Goal: Use online tool/utility: Use online tool/utility

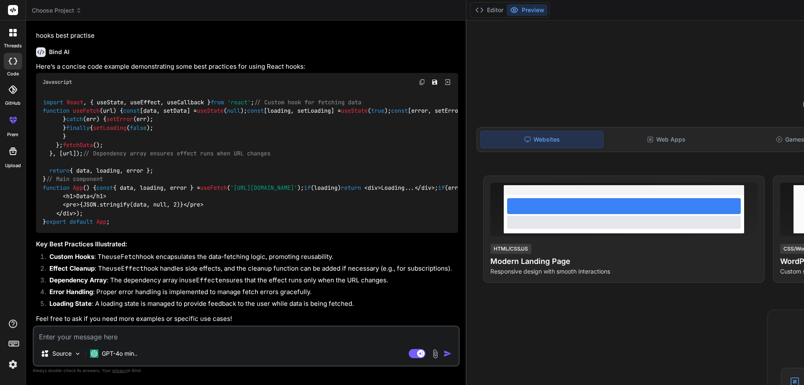
scroll to position [1385, 0]
click at [90, 338] on textarea at bounding box center [246, 334] width 425 height 15
click at [88, 337] on textarea at bounding box center [246, 334] width 425 height 15
type textarea "c"
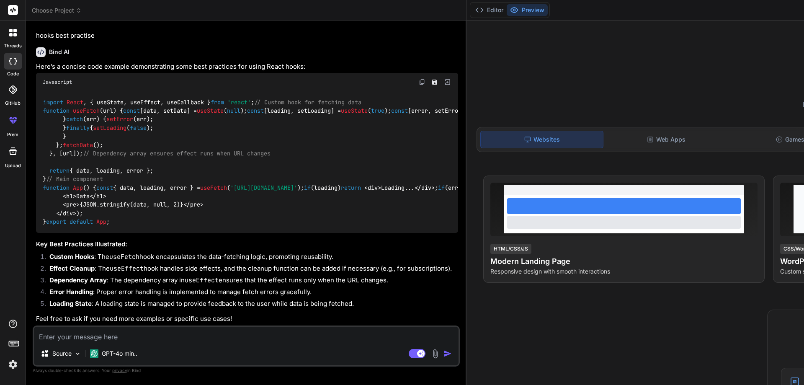
type textarea "x"
type textarea "cr"
type textarea "x"
type textarea "cre"
type textarea "x"
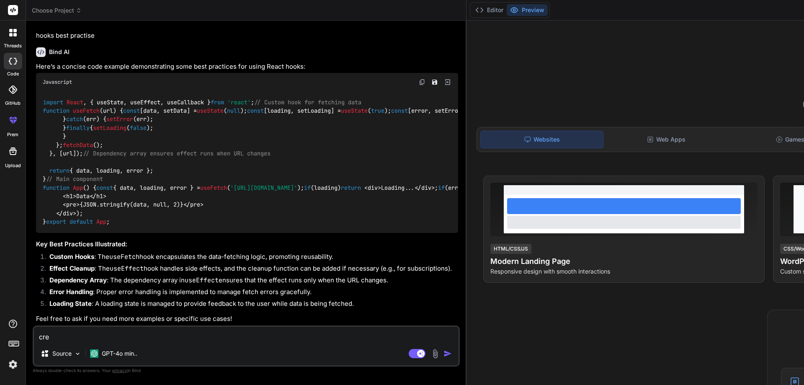
type textarea "crea"
type textarea "x"
type textarea "creat"
type textarea "x"
type textarea "create"
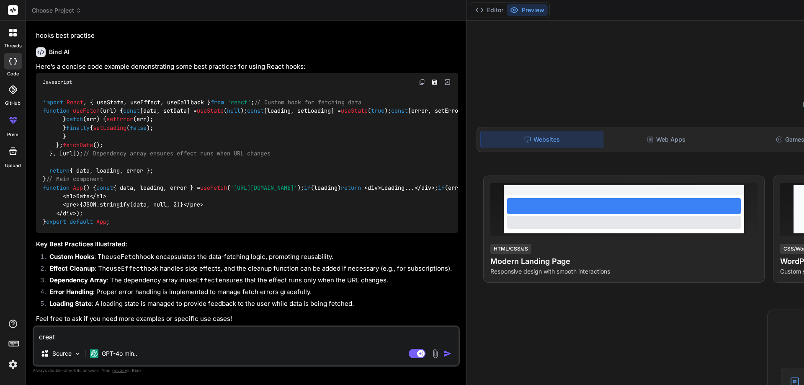
type textarea "x"
type textarea "create"
type textarea "x"
type textarea "create f"
type textarea "x"
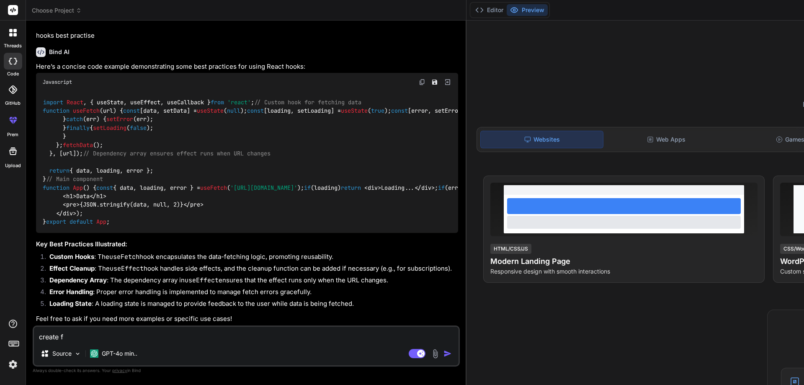
type textarea "create fo"
type textarea "x"
type textarea "create for"
type textarea "x"
type textarea "create form"
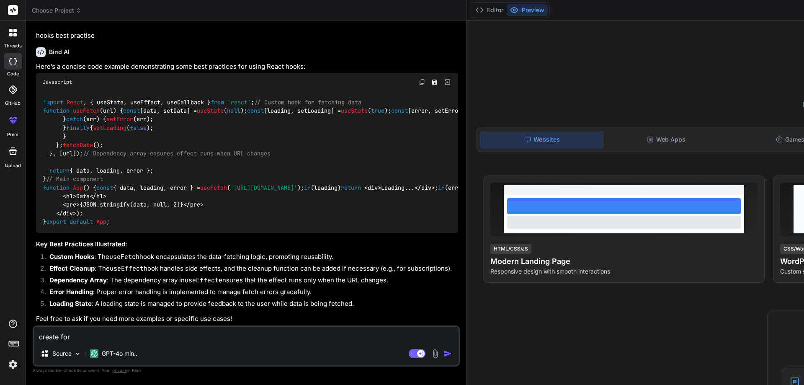
type textarea "x"
type textarea "create form"
type textarea "x"
type textarea "create form w"
type textarea "x"
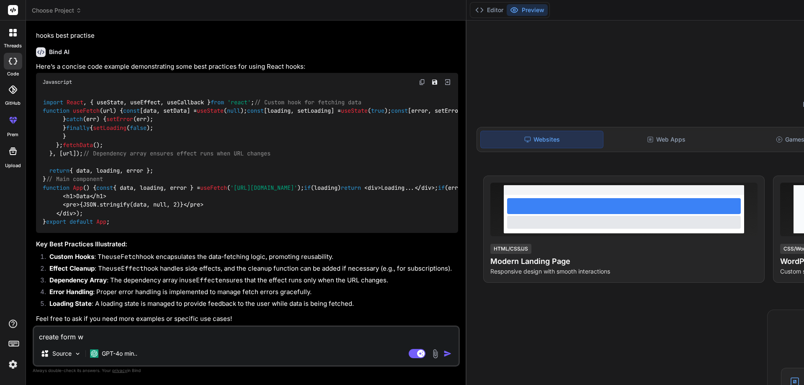
type textarea "create form wi"
type textarea "x"
type textarea "create form wit"
type textarea "x"
type textarea "create form with"
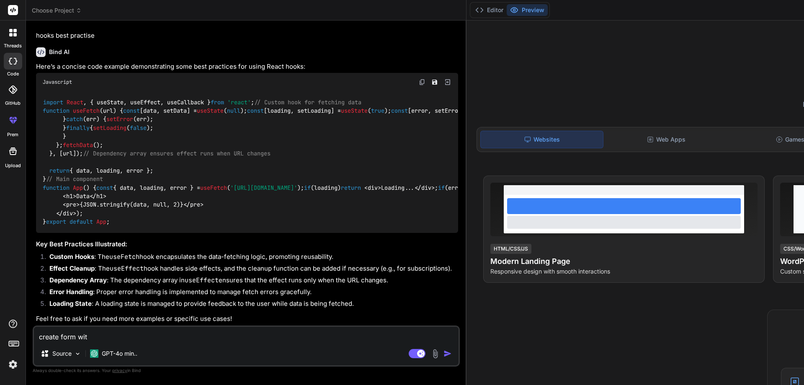
type textarea "x"
type textarea "create form with"
type textarea "x"
type textarea "create form with r"
type textarea "x"
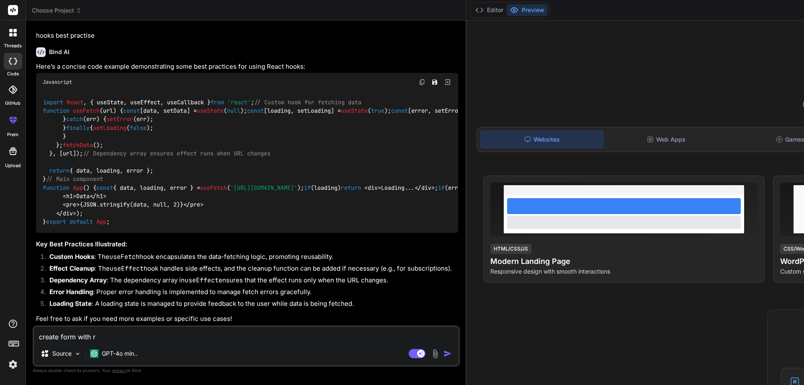
type textarea "create form with re"
type textarea "x"
type textarea "create form with rea"
type textarea "x"
type textarea "create form with reac"
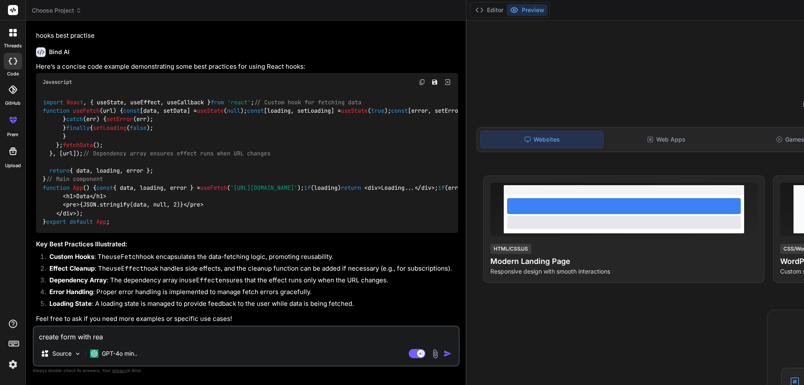
type textarea "x"
type textarea "create form with react"
type textarea "x"
type textarea "create form with react"
type textarea "x"
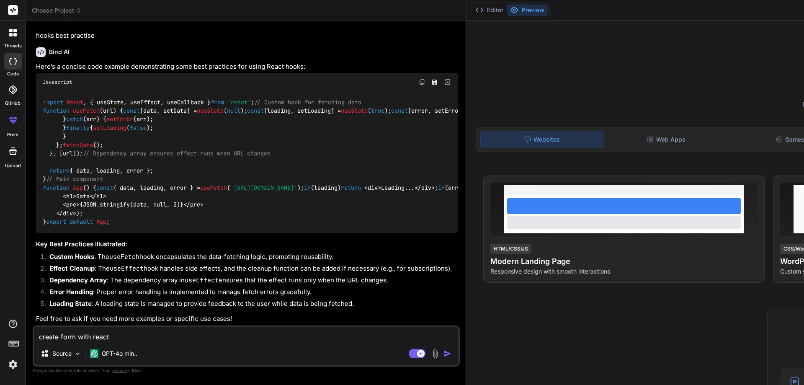
type textarea "create form with react f"
type textarea "x"
type textarea "create form with react fo"
type textarea "x"
type textarea "create form with react for"
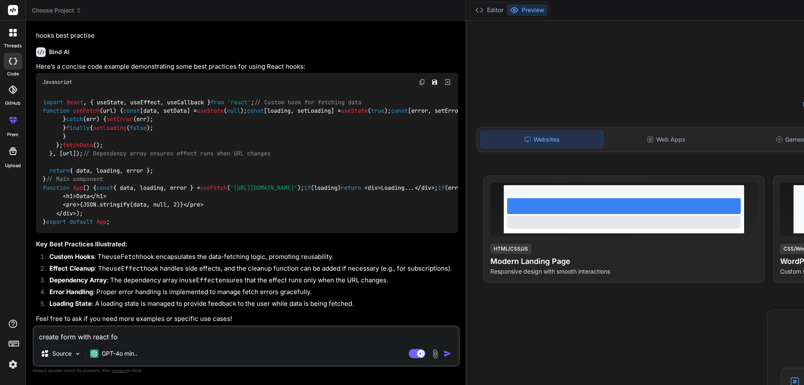
type textarea "x"
type textarea "create form with react form"
type textarea "x"
type textarea "create form with react form"
type textarea "x"
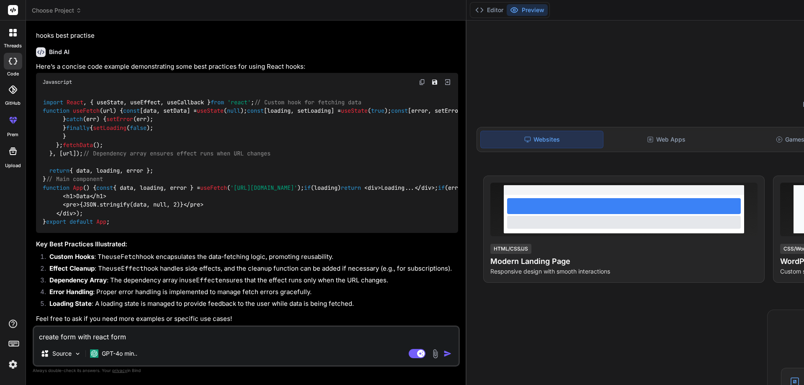
type textarea "create form with react form a"
type textarea "x"
type textarea "create form with react form an"
type textarea "x"
type textarea "create form with react form and"
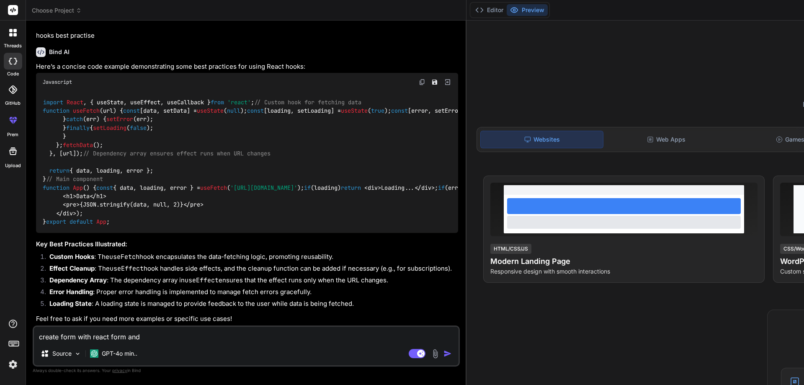
type textarea "x"
type textarea "create form with react form and"
type textarea "x"
type textarea "create form with react form and s"
type textarea "x"
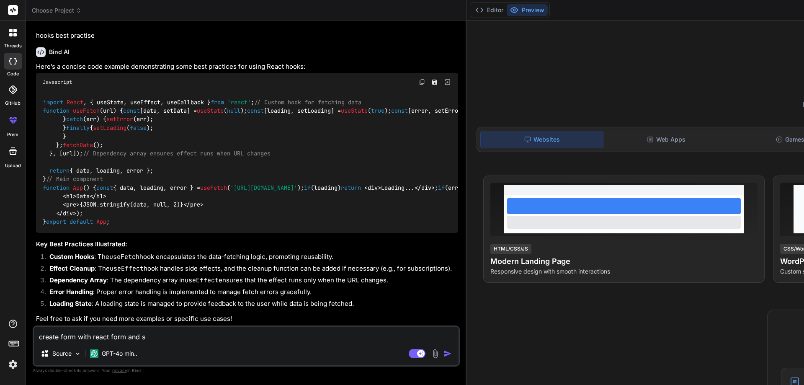
type textarea "create form with react form and se"
type textarea "x"
type textarea "create form with react form and sen"
type textarea "x"
type textarea "create form with react form and send"
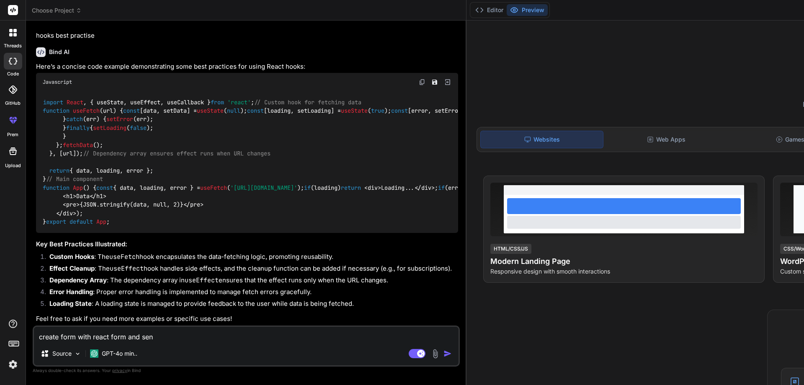
type textarea "x"
type textarea "create form with react form and send"
type textarea "x"
type textarea "create form with react form and send d"
type textarea "x"
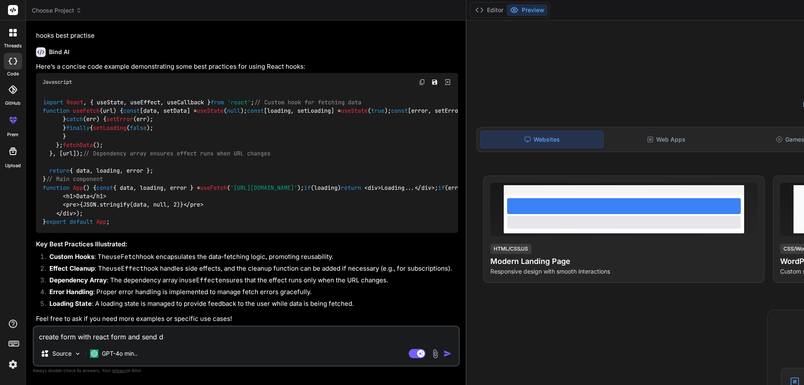
type textarea "create form with react form and send da"
type textarea "x"
type textarea "create form with react form and send dat"
type textarea "x"
type textarea "create form with react form and send datd"
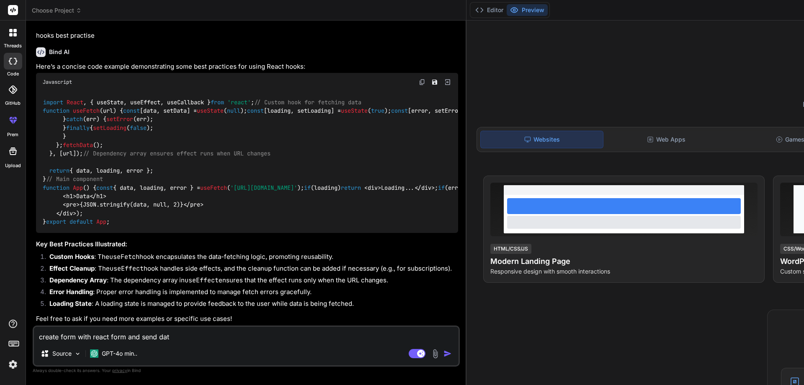
type textarea "x"
type textarea "create form with react form and send datda"
type textarea "x"
type textarea "create form with react form and send datda\"
type textarea "x"
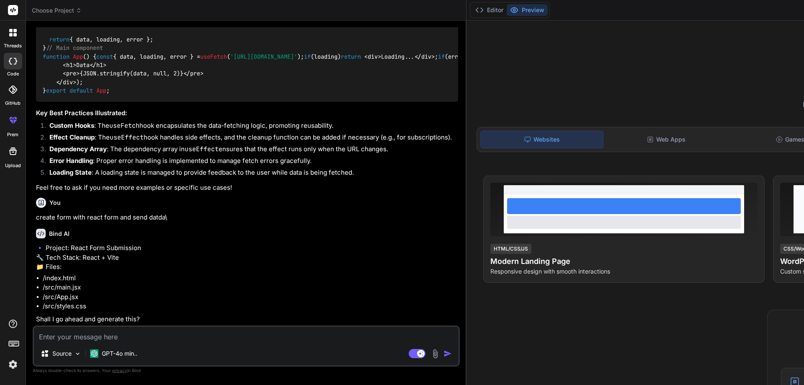
scroll to position [1536, 0]
type textarea "x"
type textarea "y"
type textarea "x"
type textarea "ye"
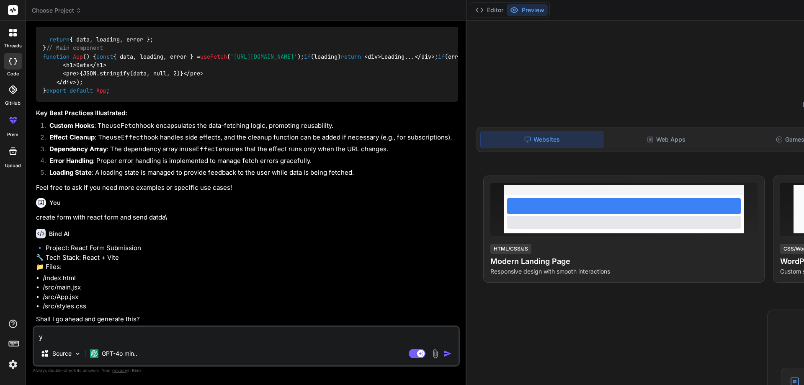
type textarea "x"
type textarea "yes"
type textarea "x"
type textarea "yes'"
type textarea "x"
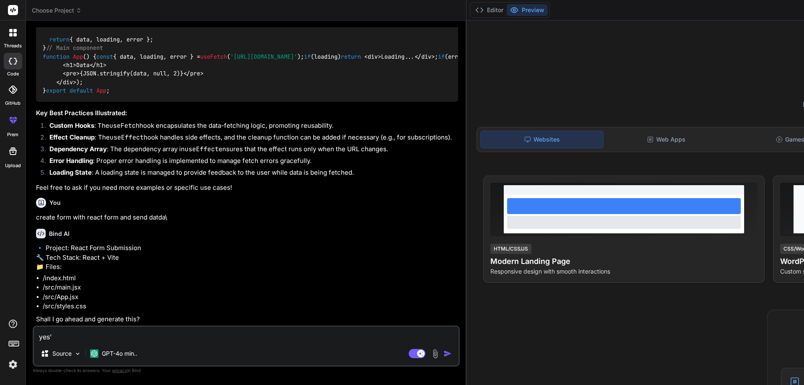
type textarea "yes"
type textarea "x"
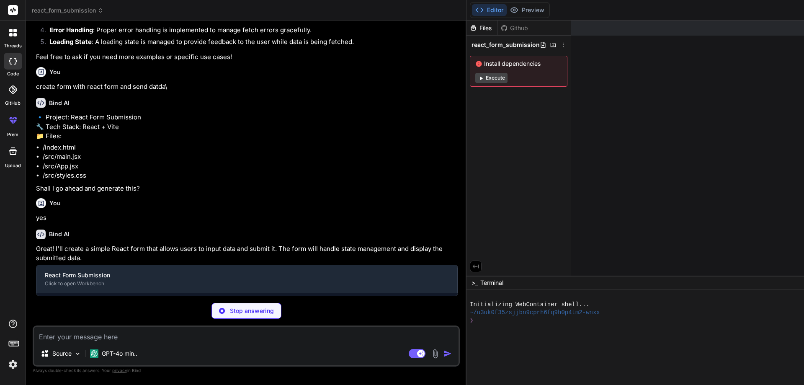
scroll to position [1689, 0]
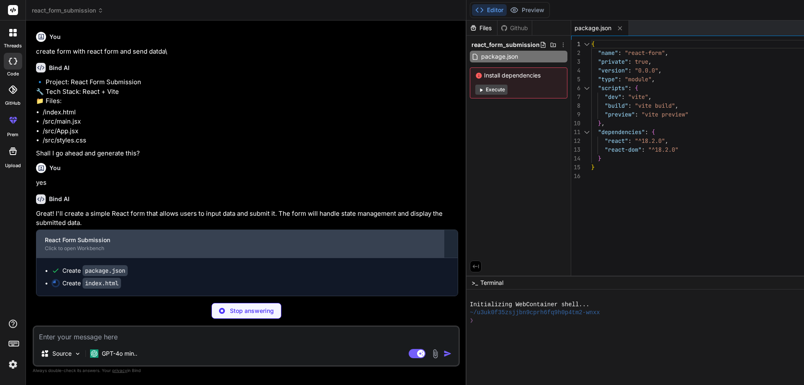
type textarea "x"
type textarea "</html>"
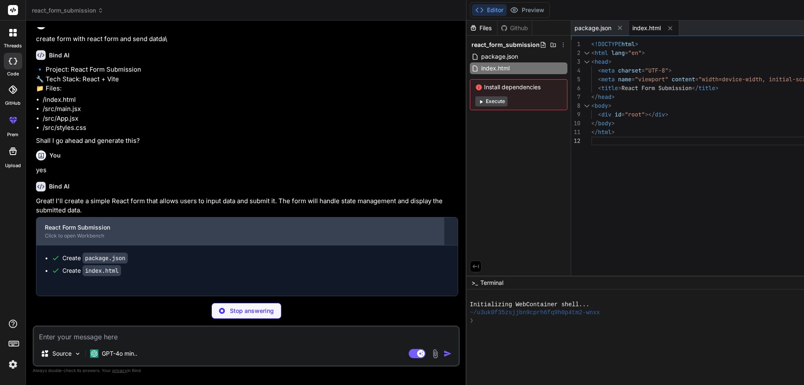
type textarea "x"
type textarea "import React from 'react'; import ReactDOM from 'react-dom'; import App from '.…"
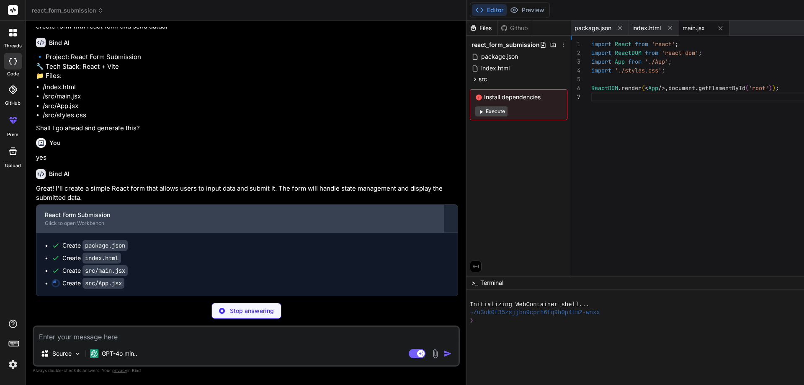
scroll to position [1728, 0]
type textarea "x"
type textarea "</div> ); } export default App;"
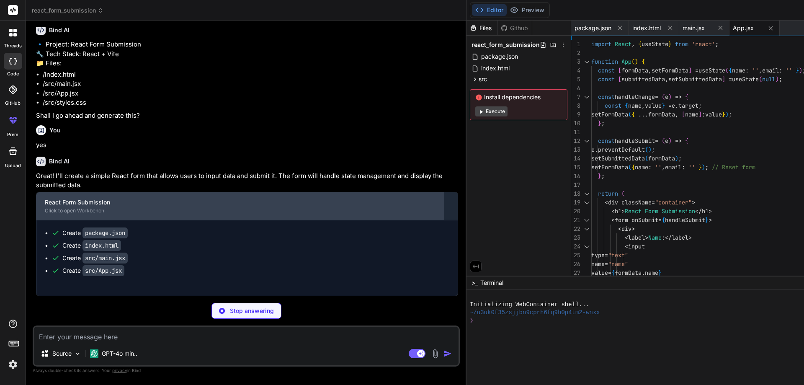
scroll to position [1741, 0]
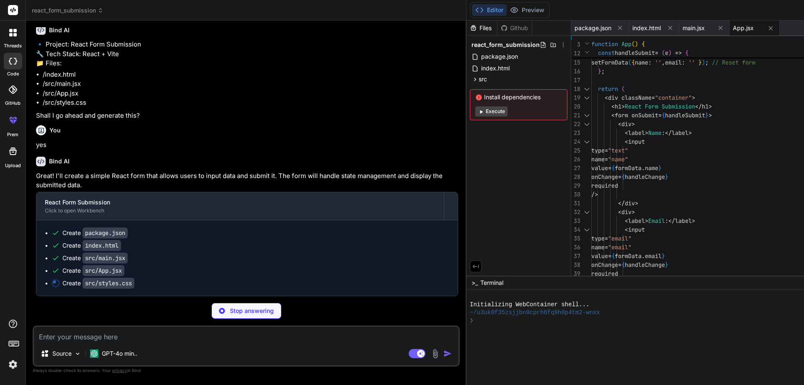
type textarea "x"
type textarea ".submitted-data { margin-top: 20px; padding: 10px; background-color: #e9ecef; b…"
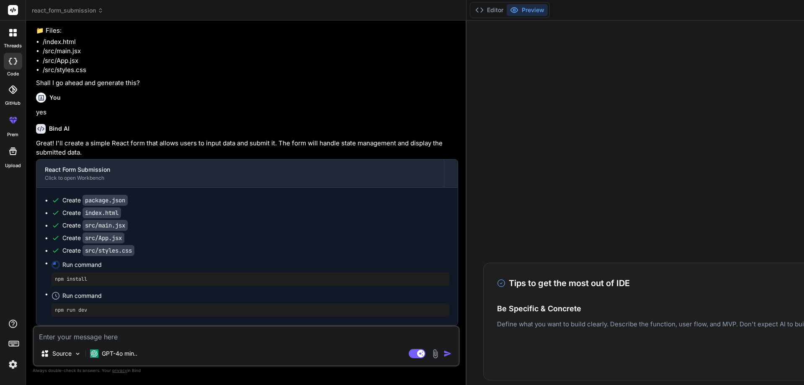
scroll to position [16, 0]
type textarea "x"
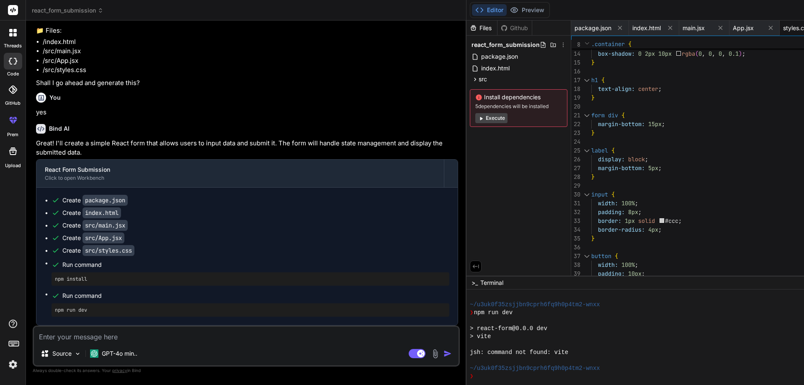
scroll to position [159, 0]
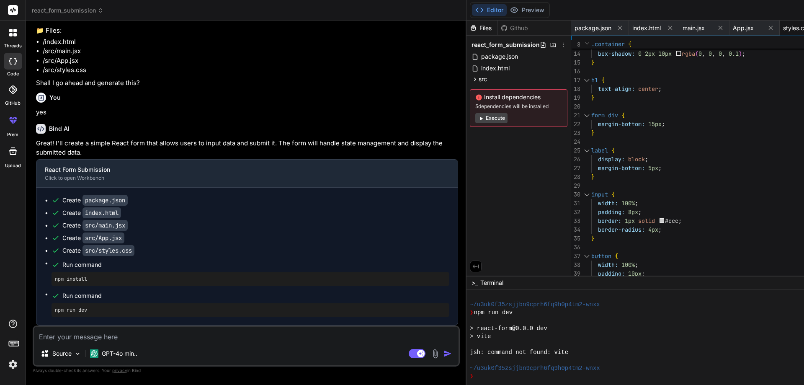
scroll to position [1773, 0]
click at [470, 79] on div "src" at bounding box center [519, 79] width 98 height 10
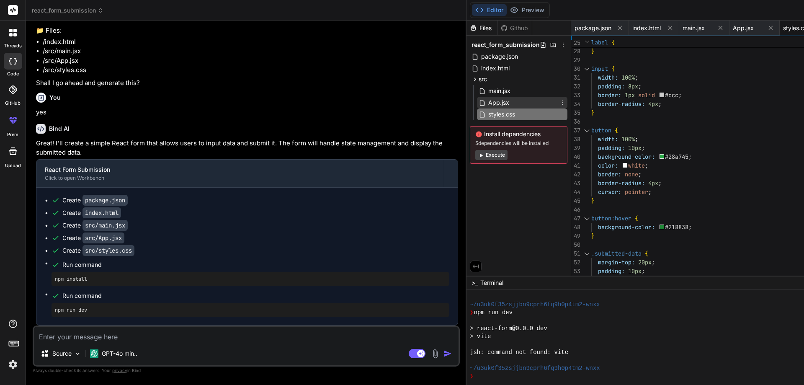
click at [477, 98] on div "App.jsx" at bounding box center [522, 103] width 90 height 12
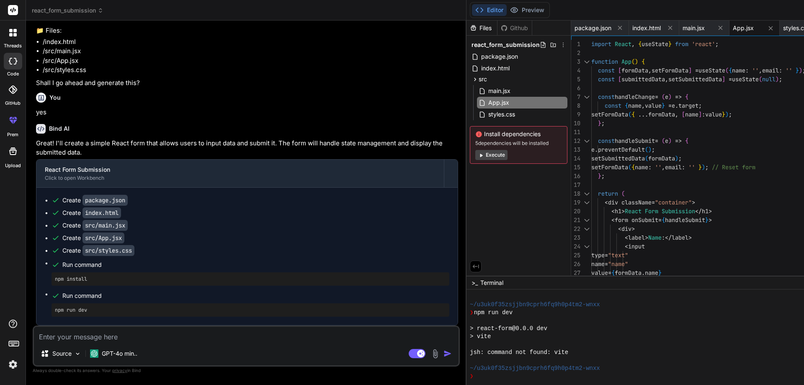
scroll to position [0, 0]
click at [592, 75] on div "value = { formData . name } onChange = { handleChange } < input type = "text" n…" at bounding box center [765, 286] width 347 height 493
drag, startPoint x: 473, startPoint y: 69, endPoint x: 455, endPoint y: 67, distance: 17.7
click at [592, 69] on div "value = { formData . name } onChange = { handleChange } < input type = "text" n…" at bounding box center [765, 286] width 347 height 493
drag, startPoint x: 441, startPoint y: 65, endPoint x: 478, endPoint y: 66, distance: 37.3
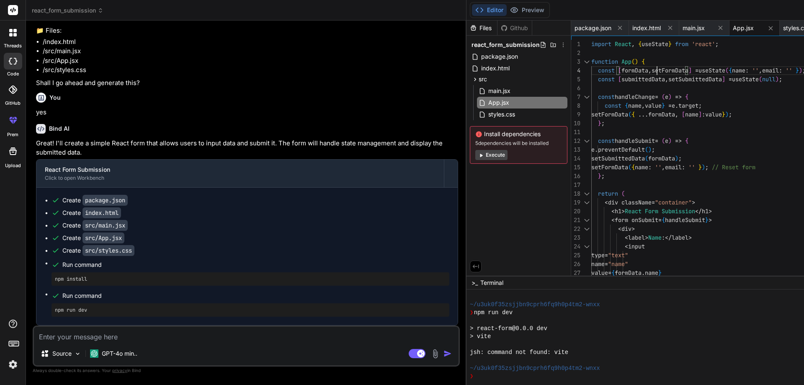
click at [592, 65] on div "value = { formData . name } onChange = { handleChange } < input type = "text" n…" at bounding box center [765, 286] width 347 height 493
click at [592, 66] on div "value = { formData . name } onChange = { handleChange } < input type = "text" n…" at bounding box center [765, 286] width 347 height 493
click at [592, 70] on div "value = { formData . name } onChange = { handleChange } < input type = "text" n…" at bounding box center [765, 286] width 347 height 493
click at [592, 72] on div "value = { formData . name } onChange = { handleChange } < input type = "text" n…" at bounding box center [765, 286] width 347 height 493
click at [612, 70] on div "value = { formData . name } onChange = { handleChange } < input type = "text" n…" at bounding box center [765, 286] width 347 height 493
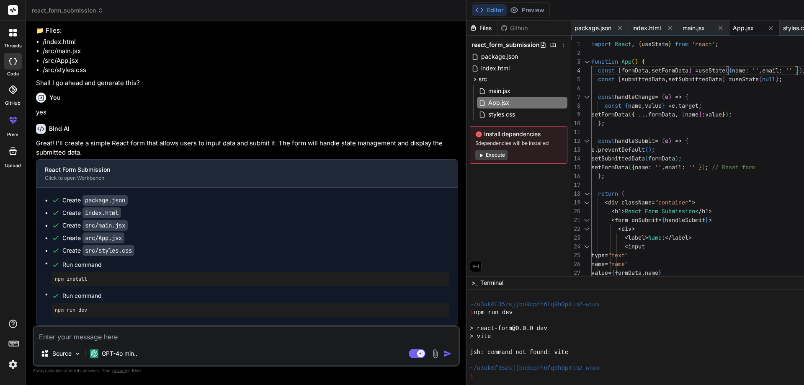
click at [592, 81] on div "value = { formData . name } onChange = { handleChange } < input type = "text" n…" at bounding box center [765, 286] width 347 height 493
click at [592, 75] on div "value = { formData . name } onChange = { handleChange } < input type = "text" n…" at bounding box center [765, 286] width 347 height 493
click at [592, 83] on div "value = { formData . name } onChange = { handleChange } < input type = "text" n…" at bounding box center [765, 286] width 347 height 493
click at [609, 86] on div "value = { formData . name } onChange = { handleChange } < input type = "text" n…" at bounding box center [765, 286] width 347 height 493
click at [592, 77] on div "value = { formData . name } onChange = { handleChange } < input type = "text" n…" at bounding box center [765, 286] width 347 height 493
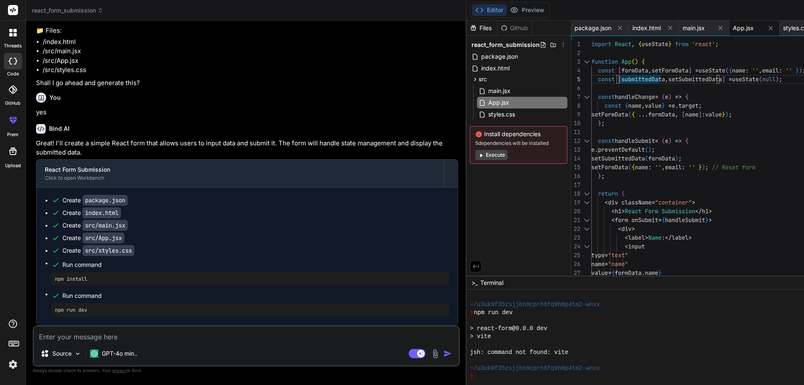
click at [592, 81] on div "value = { formData . name } onChange = { handleChange } < input type = "text" n…" at bounding box center [765, 286] width 347 height 493
click at [592, 80] on div "value = { formData . name } onChange = { handleChange } < input type = "text" n…" at bounding box center [765, 286] width 347 height 493
click at [592, 81] on div "value = { formData . name } onChange = { handleChange } < input type = "text" n…" at bounding box center [765, 286] width 347 height 493
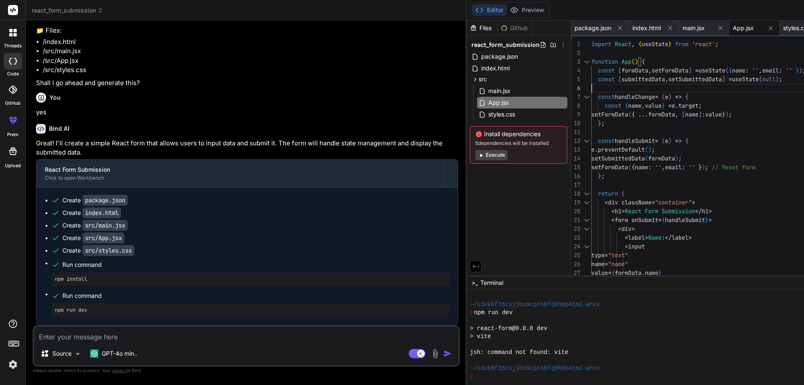
click at [592, 81] on div "value = { formData . name } onChange = { handleChange } < input type = "text" n…" at bounding box center [765, 286] width 347 height 493
click at [592, 101] on div "value = { formData . name } onChange = { handleChange } < input type = "text" n…" at bounding box center [765, 286] width 347 height 493
click at [592, 96] on div "value = { formData . name } onChange = { handleChange } < input type = "text" n…" at bounding box center [765, 286] width 347 height 493
click at [592, 106] on div "value = { formData . name } onChange = { handleChange } < input type = "text" n…" at bounding box center [765, 286] width 347 height 493
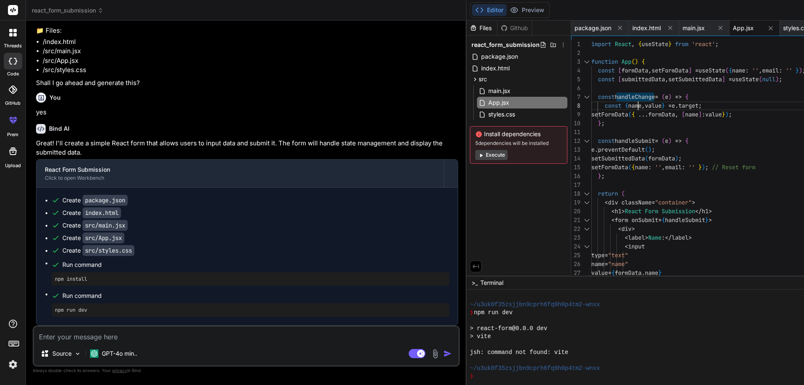
click at [592, 106] on div "value = { formData . name } onChange = { handleChange } < input type = "text" n…" at bounding box center [765, 286] width 347 height 493
click at [592, 103] on div "value = { formData . name } onChange = { handleChange } < input type = "text" n…" at bounding box center [765, 286] width 347 height 493
click at [592, 105] on div "value = { formData . name } onChange = { handleChange } < input type = "text" n…" at bounding box center [765, 286] width 347 height 493
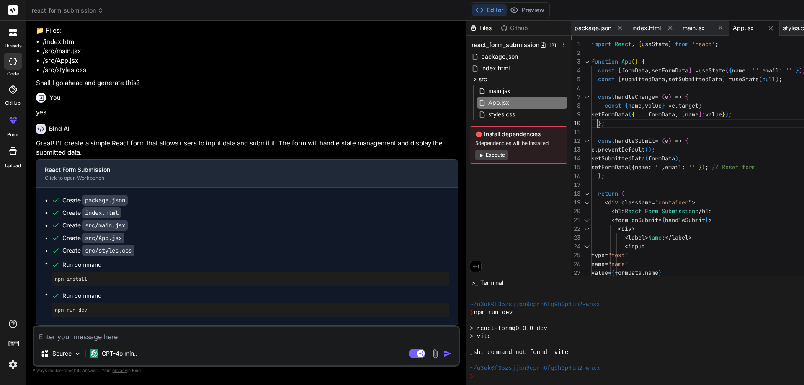
click at [592, 115] on div "value = { formData . name } onChange = { handleChange } < input type = "text" n…" at bounding box center [765, 286] width 347 height 493
click at [592, 114] on div "value = { formData . name } onChange = { handleChange } < input type = "text" n…" at bounding box center [765, 286] width 347 height 493
click at [592, 118] on div "value = { formData . name } onChange = { handleChange } < input type = "text" n…" at bounding box center [765, 286] width 347 height 493
click at [592, 115] on div "value = { formData . name } onChange = { handleChange } < input type = "text" n…" at bounding box center [765, 286] width 347 height 493
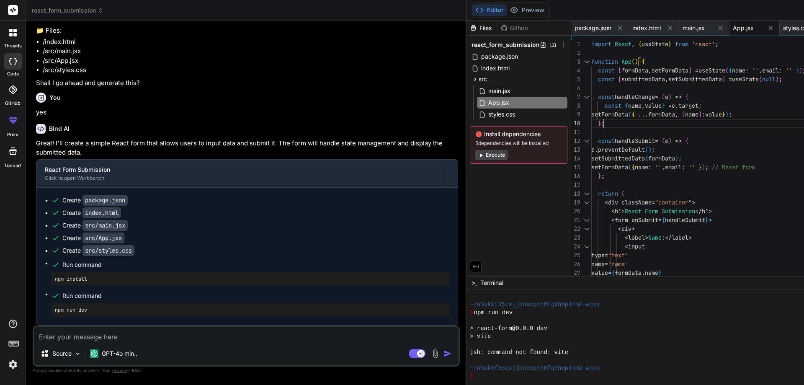
click at [592, 115] on div "value = { formData . name } onChange = { handleChange } < input type = "text" n…" at bounding box center [765, 286] width 347 height 493
click at [592, 113] on div "value = { formData . name } onChange = { handleChange } < input type = "text" n…" at bounding box center [765, 286] width 347 height 493
click at [592, 115] on div "value = { formData . name } onChange = { handleChange } < input type = "text" n…" at bounding box center [765, 286] width 347 height 493
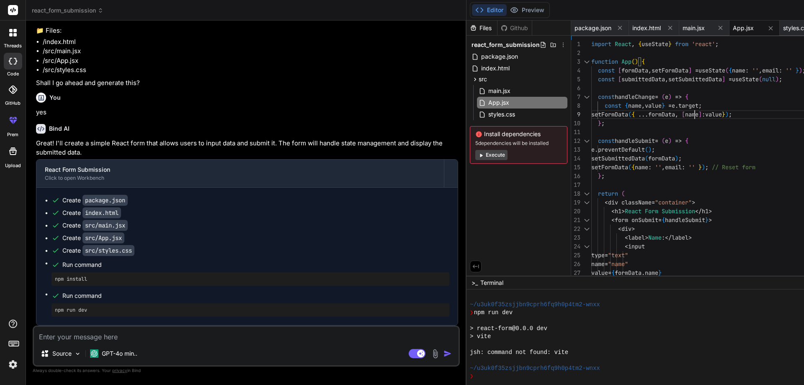
click at [592, 114] on div "value = { formData . name } onChange = { handleChange } < input type = "text" n…" at bounding box center [765, 286] width 347 height 493
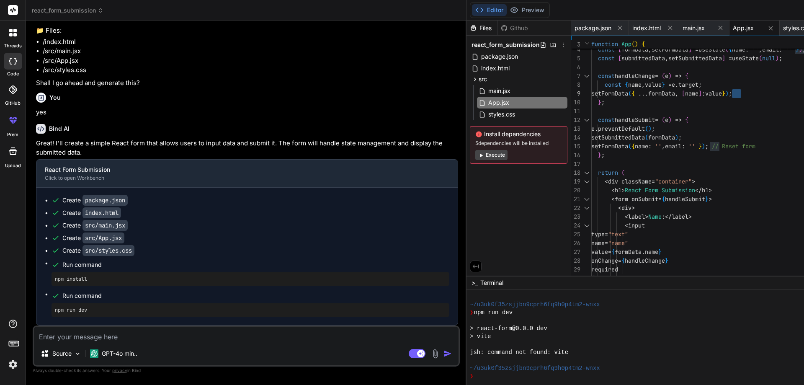
type textarea "const handleSubmit = (e) => { e.preventDefault(); setSubmittedData(formData); s…"
click at [592, 125] on div "value = { formData . name } onChange = { handleChange } < input type = "text" n…" at bounding box center [765, 265] width 347 height 493
click at [592, 137] on div "value = { formData . name } onChange = { handleChange } < input type = "text" n…" at bounding box center [765, 265] width 347 height 493
click at [592, 136] on div "value = { formData . name } onChange = { handleChange } < input type = "text" n…" at bounding box center [765, 265] width 347 height 493
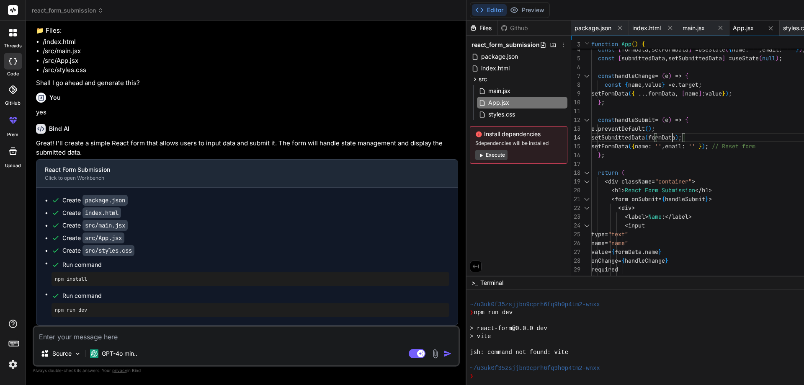
click at [592, 136] on div "value = { formData . name } onChange = { handleChange } < input type = "text" n…" at bounding box center [765, 265] width 347 height 493
drag, startPoint x: 437, startPoint y: 148, endPoint x: 448, endPoint y: 146, distance: 11.2
click at [592, 148] on div "value = { formData . name } onChange = { handleChange } < input type = "text" n…" at bounding box center [765, 265] width 347 height 493
drag, startPoint x: 465, startPoint y: 144, endPoint x: 474, endPoint y: 144, distance: 8.8
click at [592, 144] on div "value = { formData . name } onChange = { handleChange } < input type = "text" n…" at bounding box center [765, 265] width 347 height 493
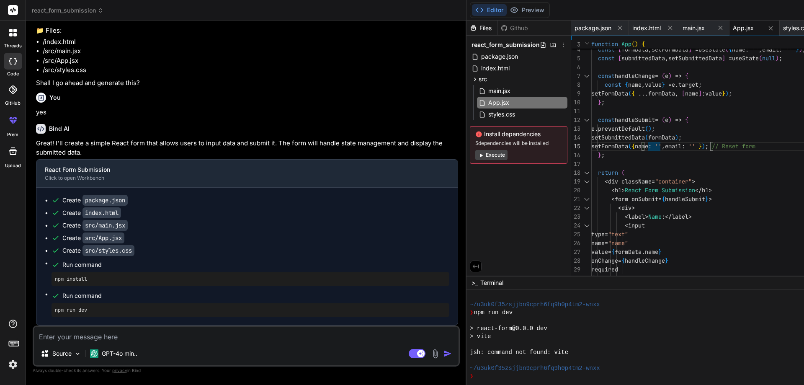
click at [592, 150] on div "value = { formData . name } onChange = { handleChange } < input type = "text" n…" at bounding box center [765, 265] width 347 height 493
click at [592, 137] on div "value = { formData . name } onChange = { handleChange } < input type = "text" n…" at bounding box center [765, 265] width 347 height 493
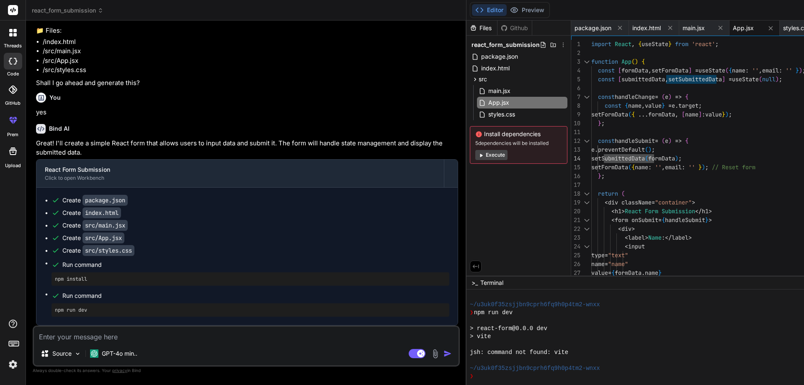
drag, startPoint x: 118, startPoint y: 341, endPoint x: 113, endPoint y: 343, distance: 5.2
click at [117, 341] on textarea at bounding box center [246, 334] width 425 height 15
type textarea "p"
type textarea "x"
type textarea "po"
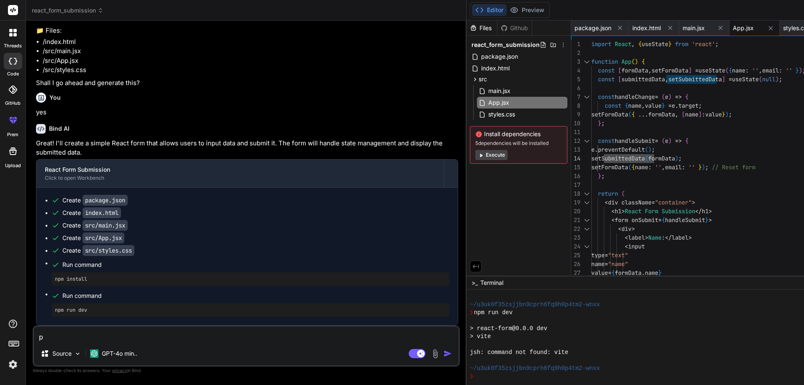
type textarea "x"
type textarea "pos"
type textarea "x"
type textarea "post"
type textarea "x"
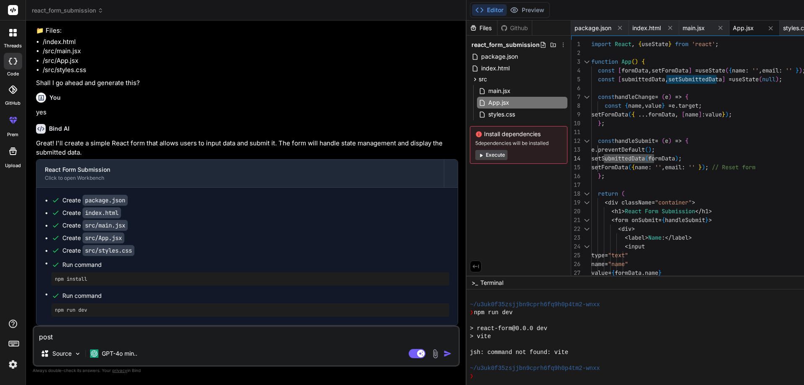
type textarea "post"
type textarea "x"
type textarea "post a"
type textarea "x"
type textarea "post ap"
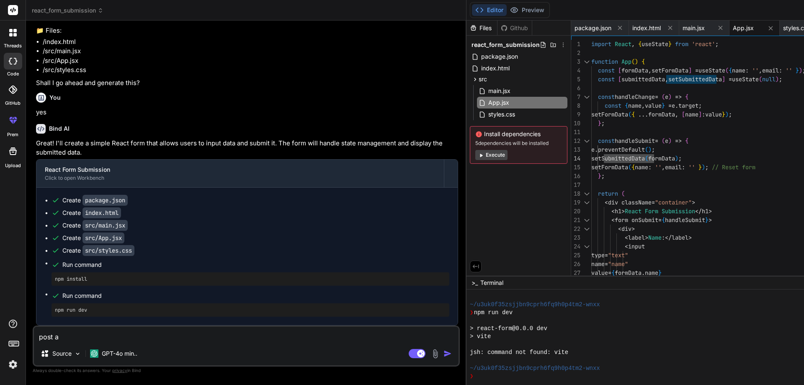
type textarea "x"
type textarea "post api"
type textarea "x"
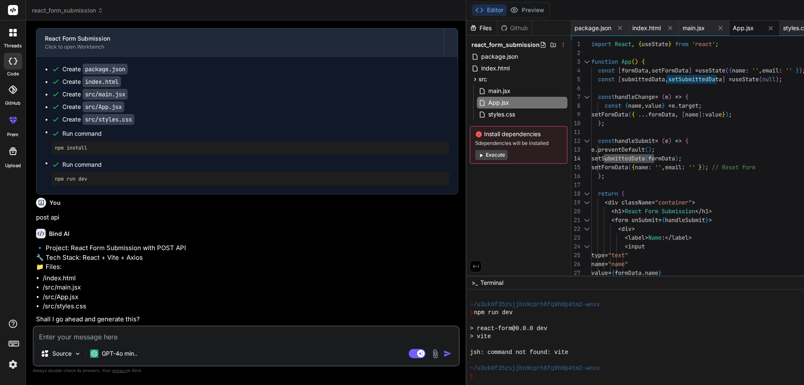
scroll to position [1924, 0]
type textarea "x"
click at [110, 333] on textarea at bounding box center [246, 334] width 425 height 15
type textarea "y"
type textarea "x"
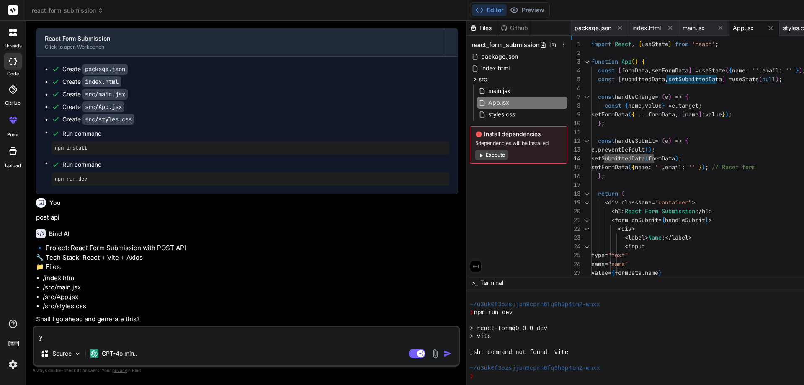
type textarea "ye"
type textarea "x"
type textarea "yes"
type textarea "x"
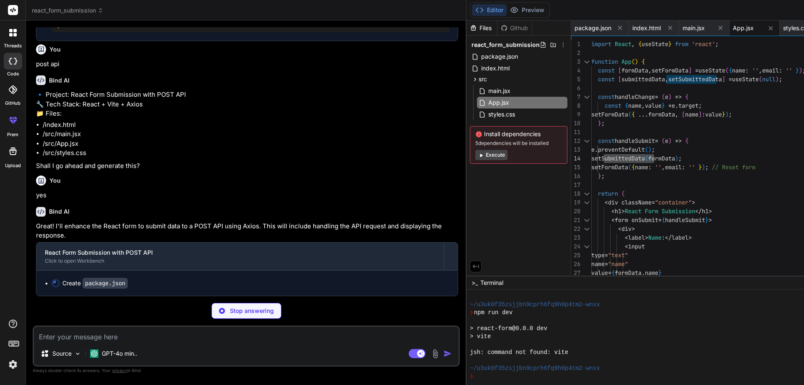
scroll to position [2077, 0]
type textarea "x"
type textarea ""dependencies": { "react": "^18.2.0", "react-dom": "^18.2.0", "axios": "^0.27.2…"
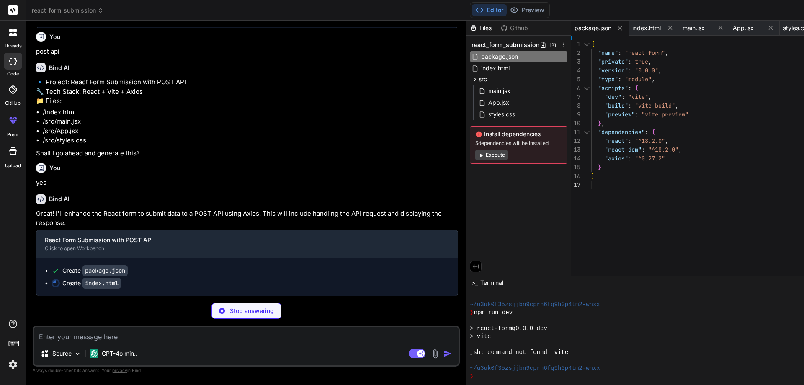
type textarea "x"
type textarea "</html>"
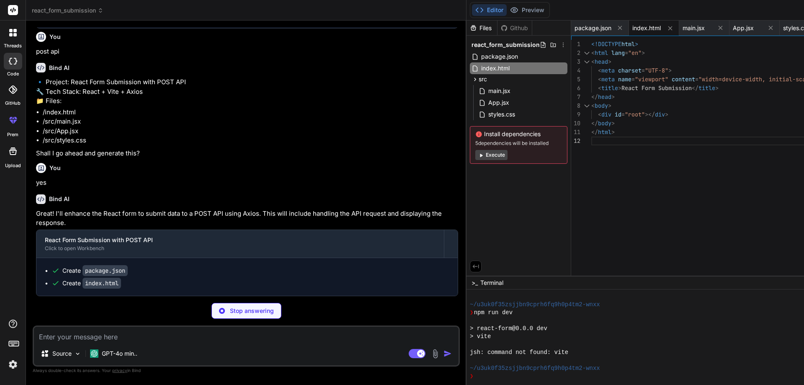
type textarea "x"
type textarea "import React from 'react'; import ReactDOM from 'react-dom'; import App from '.…"
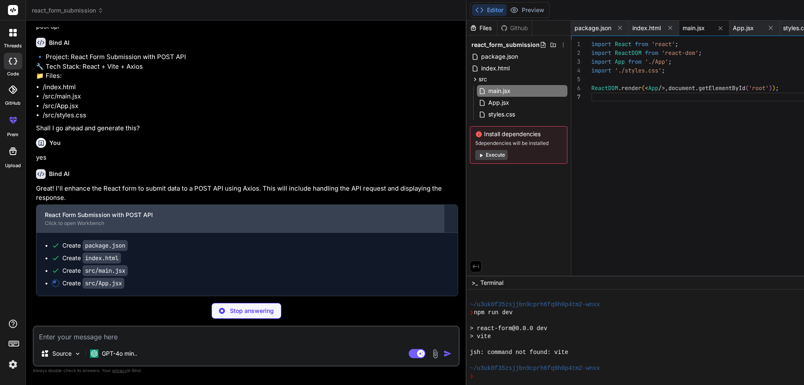
scroll to position [2116, 0]
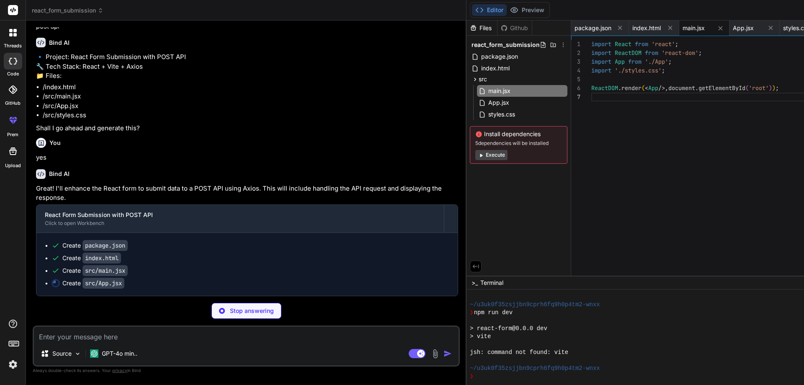
type textarea "x"
type textarea "); } export default App;"
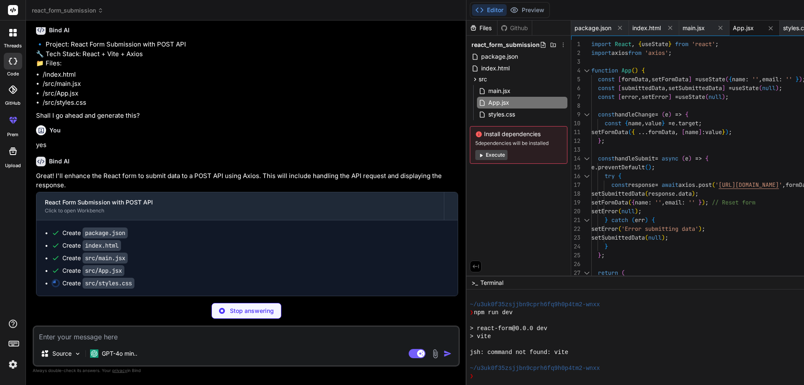
type textarea "x"
type textarea "}"
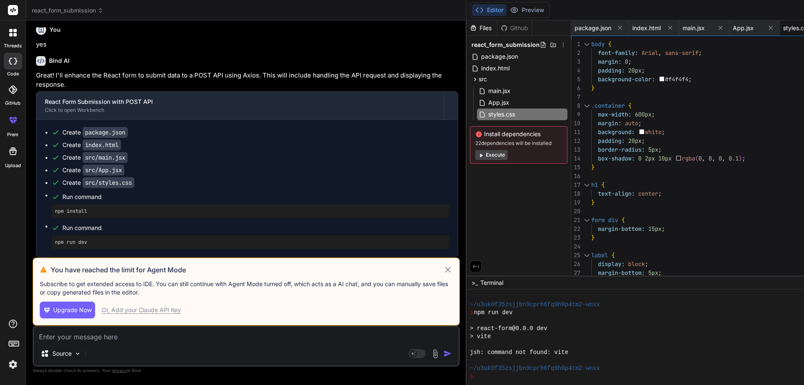
scroll to position [398, 0]
click at [443, 265] on icon at bounding box center [448, 270] width 10 height 10
type textarea "x"
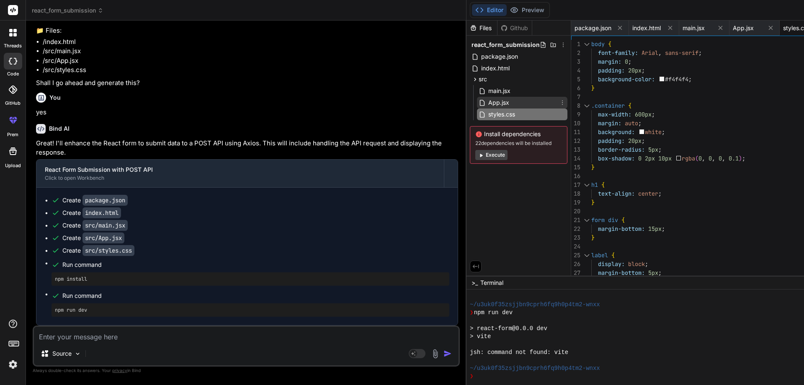
click at [488, 98] on span "App.jsx" at bounding box center [499, 103] width 23 height 10
type textarea "); } export default App;"
